Goal: Navigation & Orientation: Go to known website

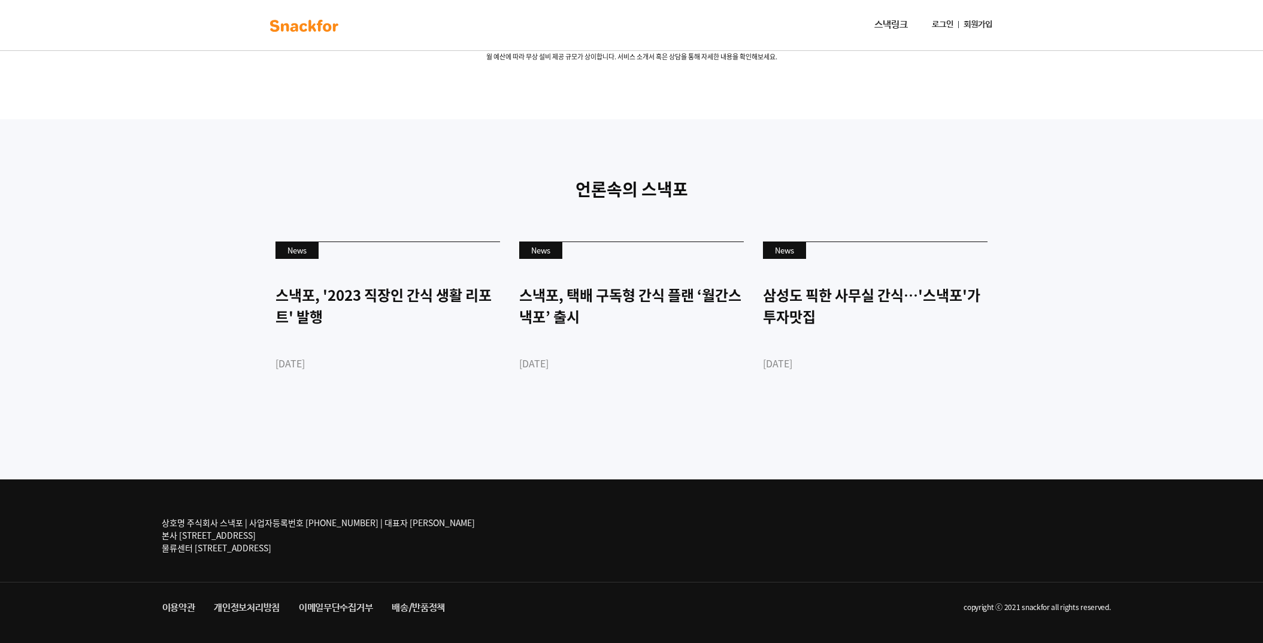
scroll to position [2797, 0]
click at [98, 222] on div "언론속의 스낵포 News 스낵포, '2023 직장인 간식 생활 리포트' 발행 2023-03-28 News 스낵포, 택배 구독형 간식 플랜 ‘월…" at bounding box center [631, 299] width 1263 height 360
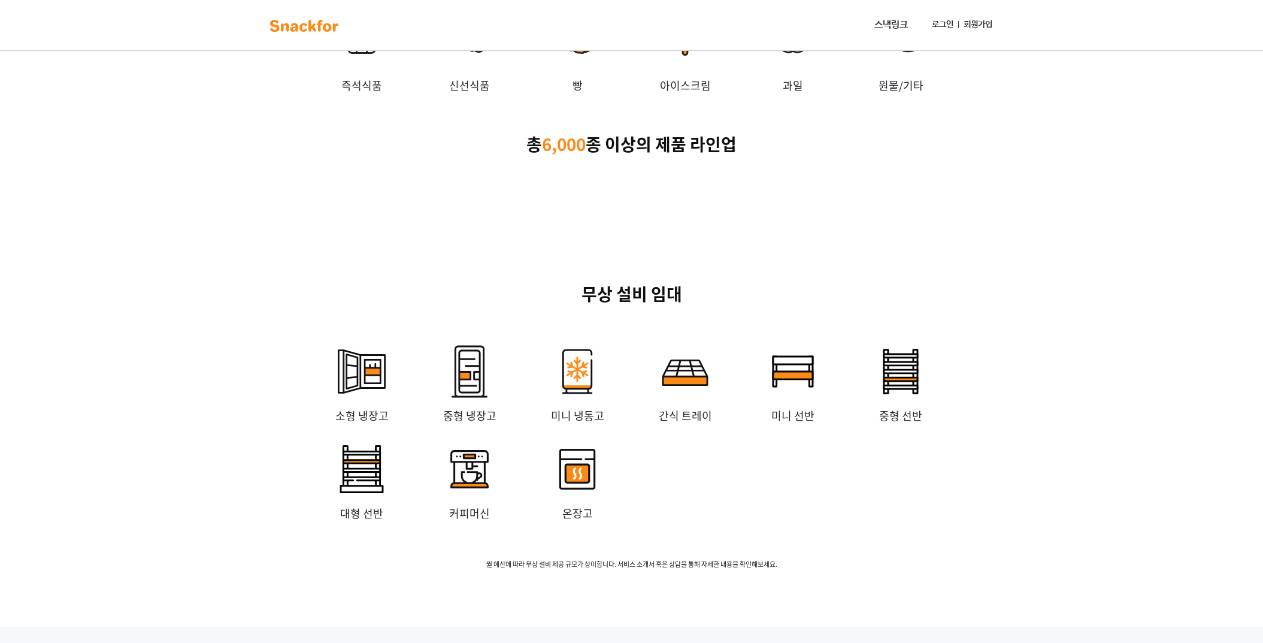
scroll to position [0, 0]
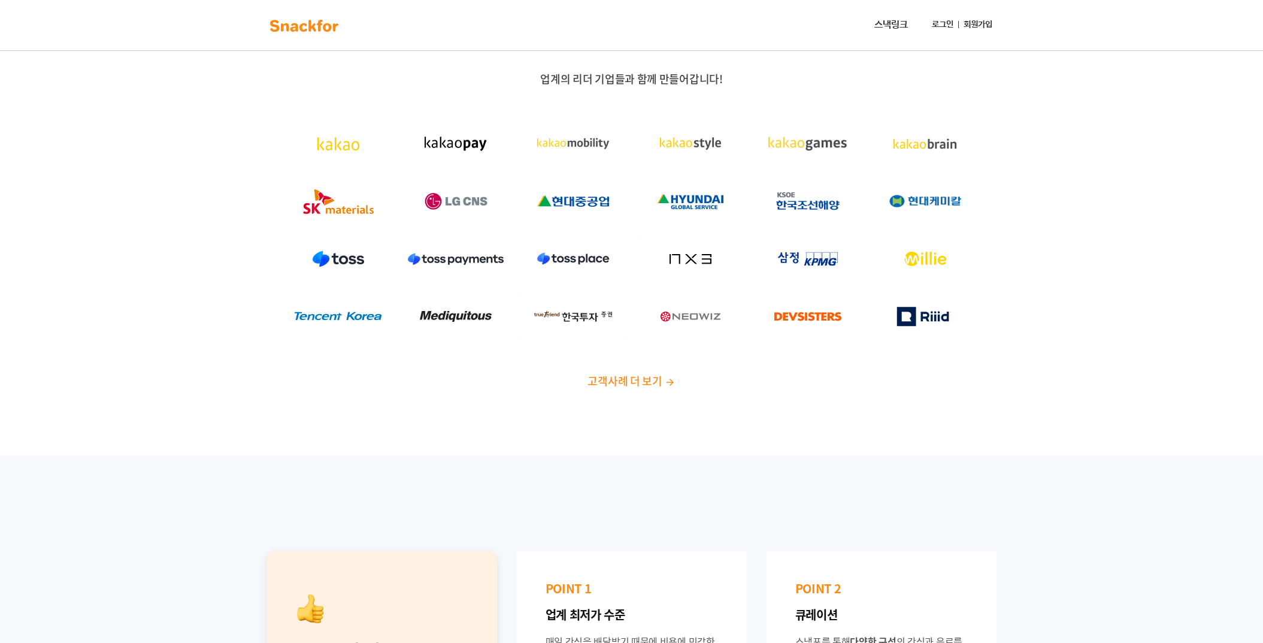
click at [884, 28] on link "스낵링크" at bounding box center [891, 25] width 43 height 24
click at [932, 25] on link "로그인" at bounding box center [942, 25] width 31 height 22
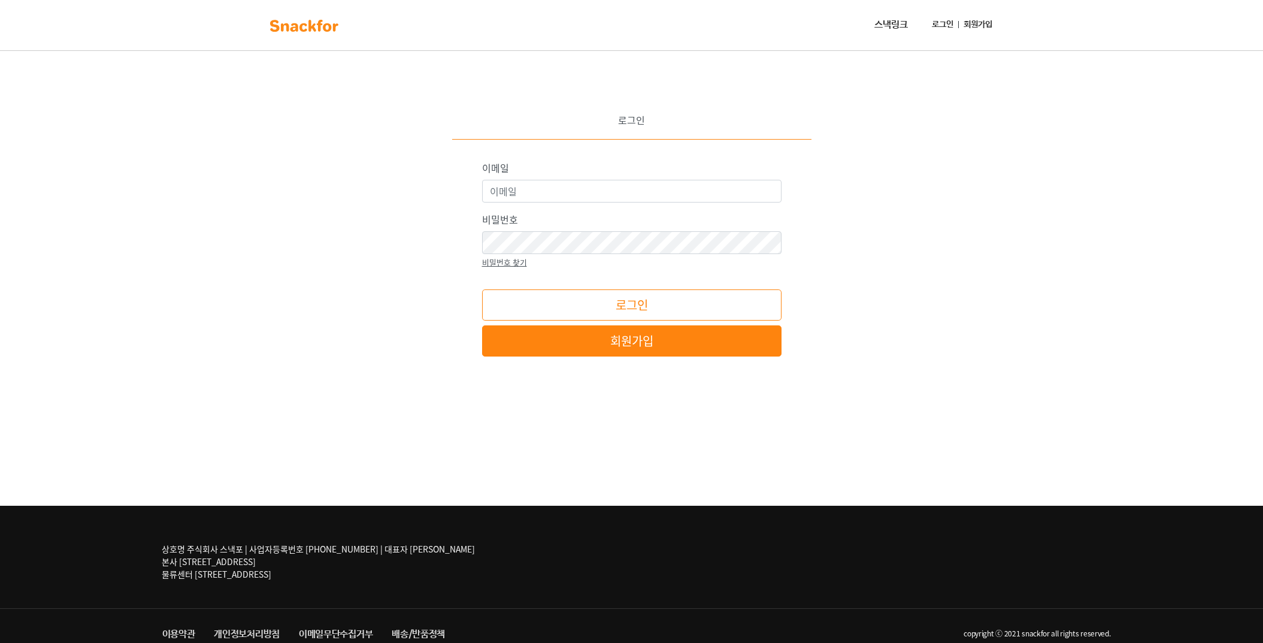
click at [978, 22] on link "회원가입" at bounding box center [978, 25] width 38 height 22
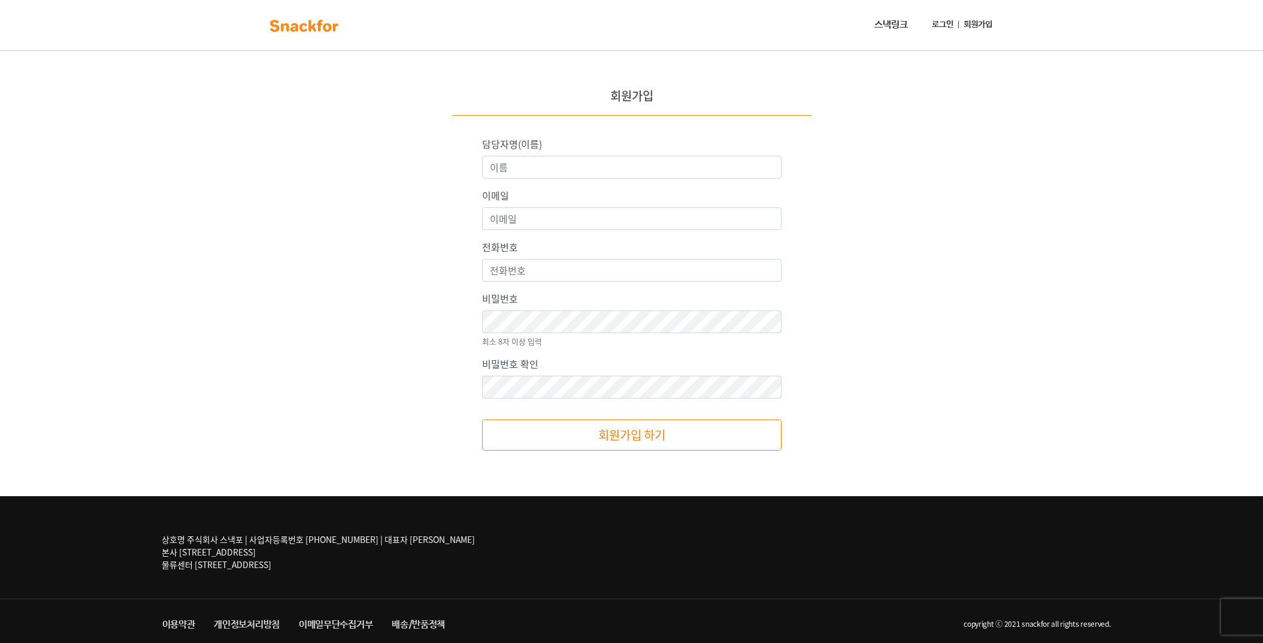
click at [319, 35] on img at bounding box center [303, 25] width 75 height 19
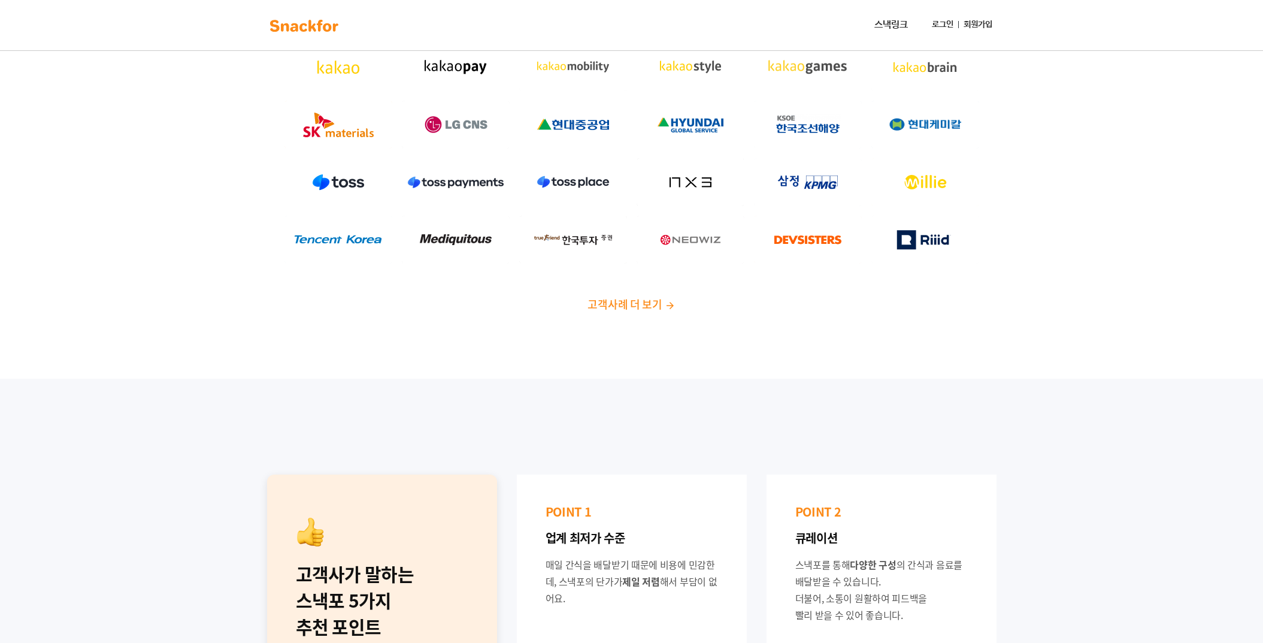
scroll to position [240, 0]
